Goal: Information Seeking & Learning: Find specific page/section

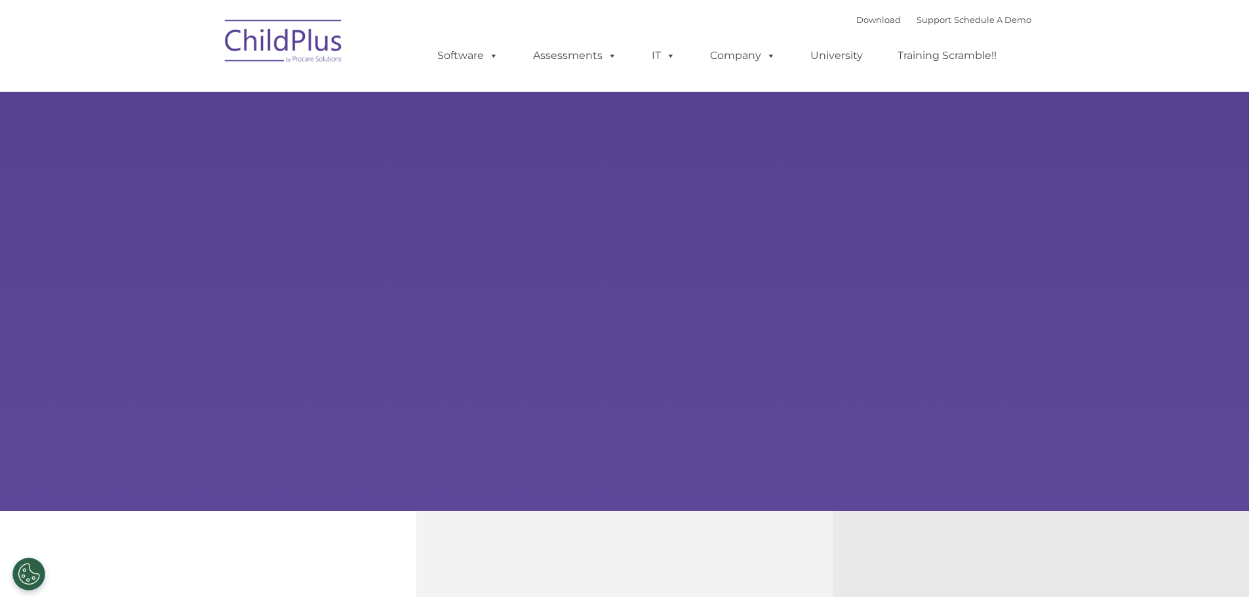
select select "MEDIUM"
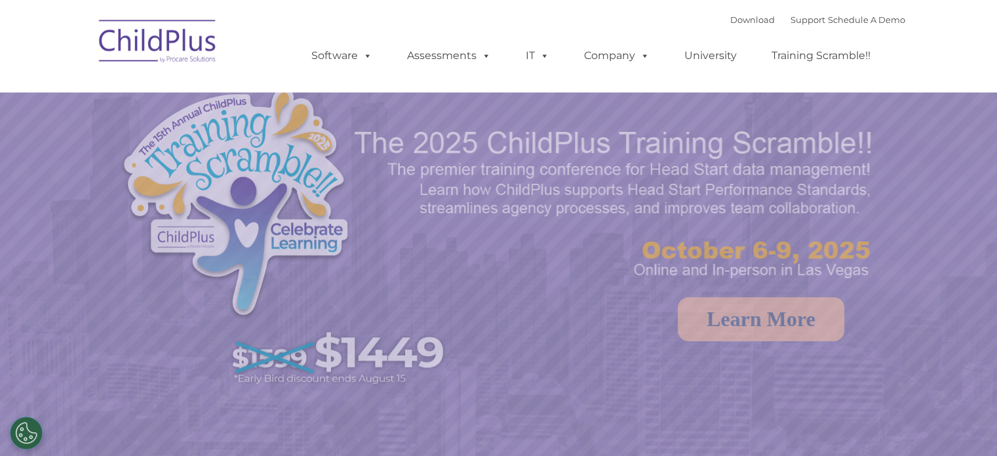
select select "MEDIUM"
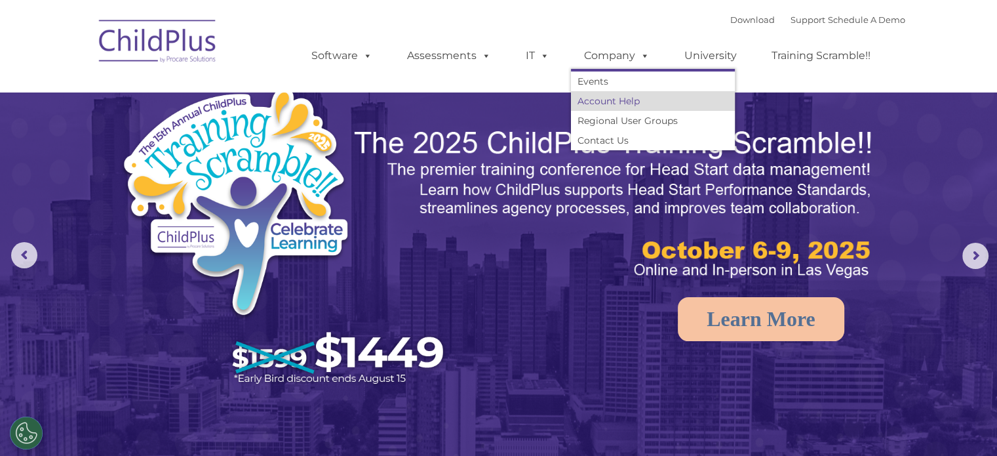
click at [619, 100] on link "Account Help" at bounding box center [653, 101] width 164 height 20
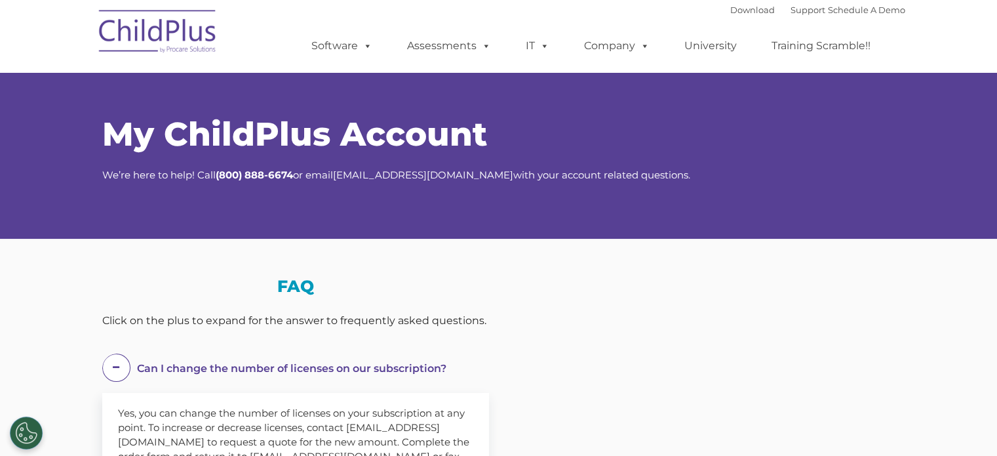
select select "MEDIUM"
